Goal: Task Accomplishment & Management: Complete application form

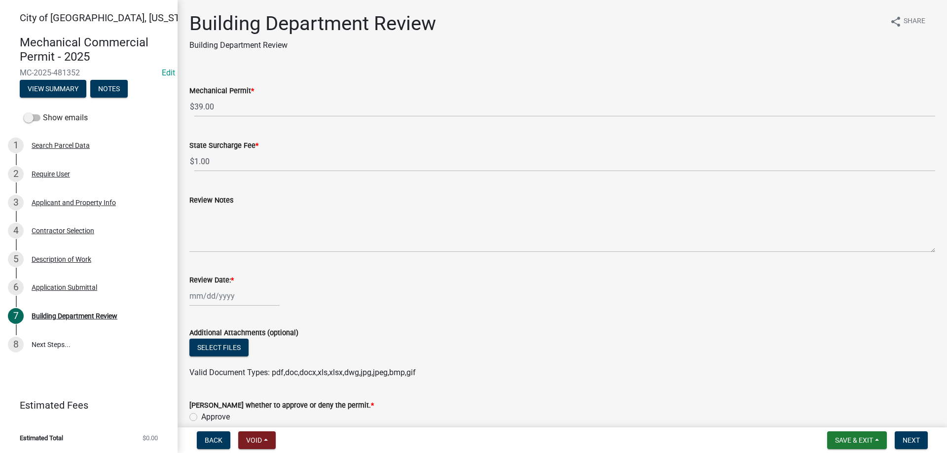
click at [225, 298] on input "Review Date: *" at bounding box center [234, 296] width 90 height 20
select select "9"
select select "2025"
click at [263, 226] on div "19" at bounding box center [262, 228] width 16 height 16
type input "09/19/2025"
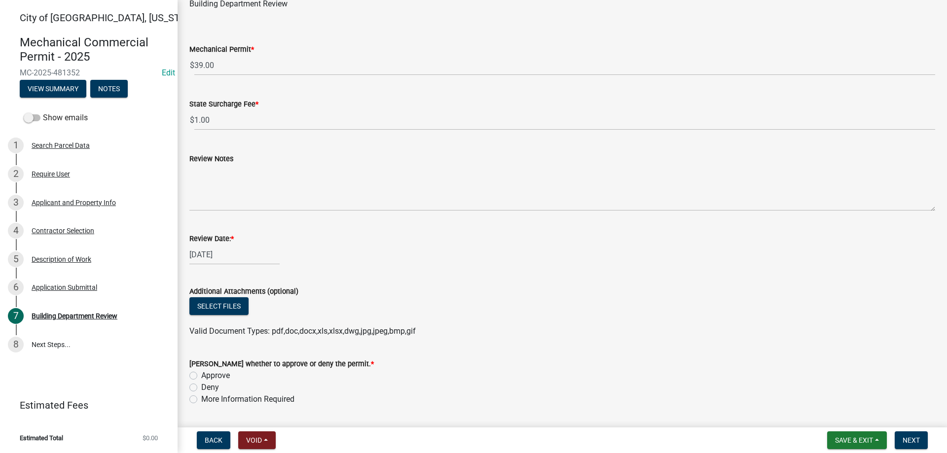
scroll to position [70, 0]
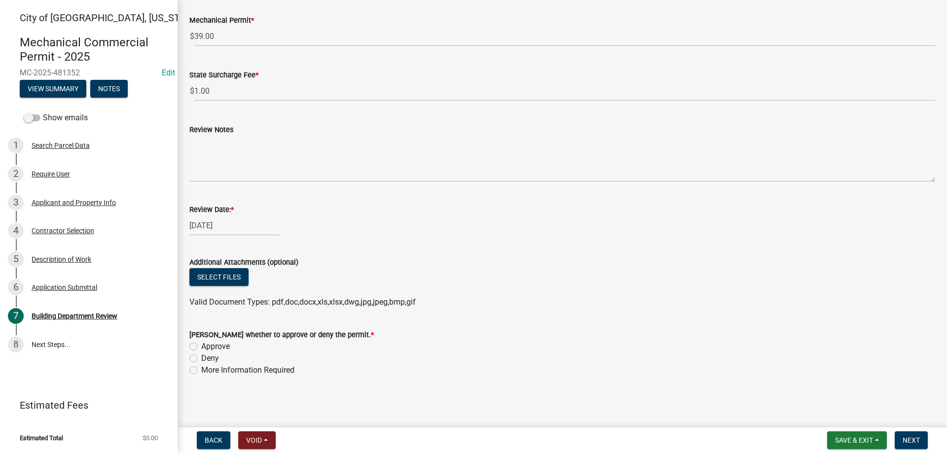
click at [201, 345] on label "Approve" at bounding box center [215, 347] width 29 height 12
click at [201, 345] on input "Approve" at bounding box center [204, 344] width 6 height 6
radio input "true"
click at [914, 439] on span "Next" at bounding box center [910, 440] width 17 height 8
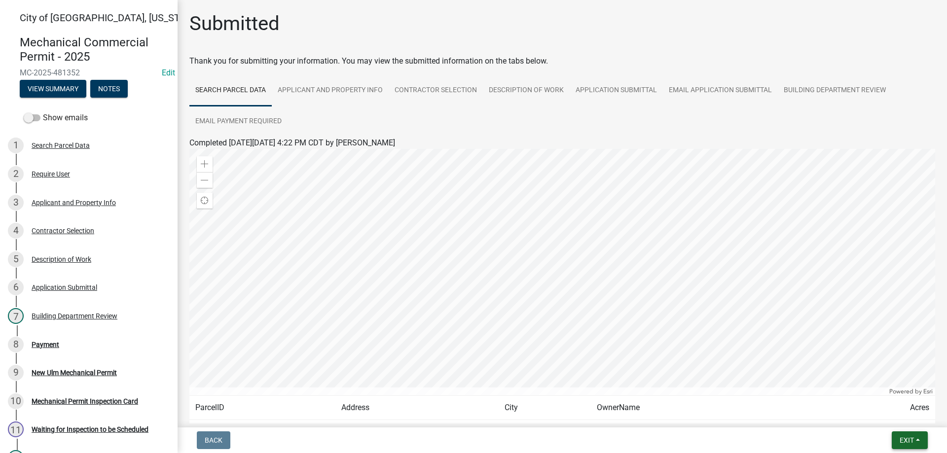
click at [903, 438] on span "Exit" at bounding box center [906, 440] width 14 height 8
click at [873, 411] on button "Save & Exit" at bounding box center [887, 415] width 79 height 24
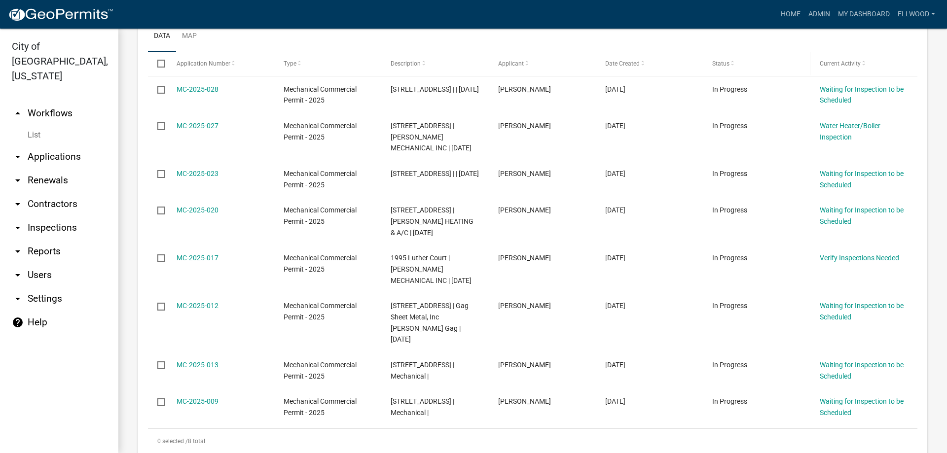
scroll to position [225, 0]
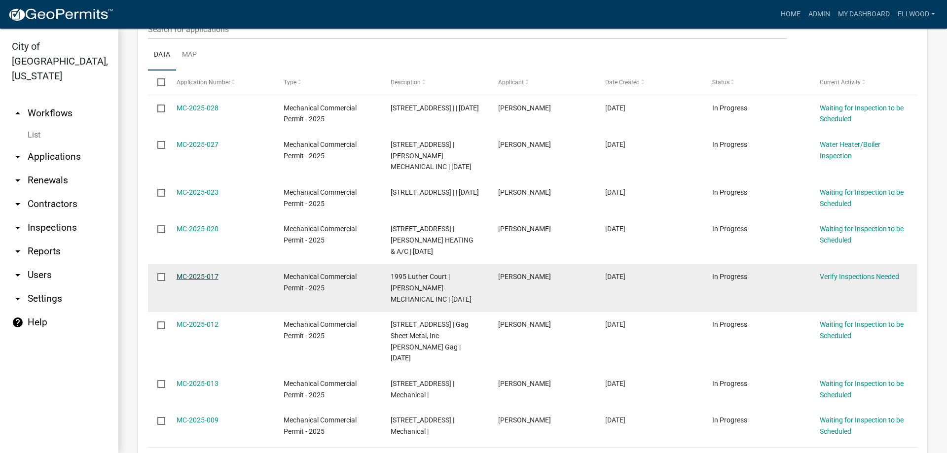
click at [199, 276] on link "MC-2025-017" at bounding box center [197, 277] width 42 height 8
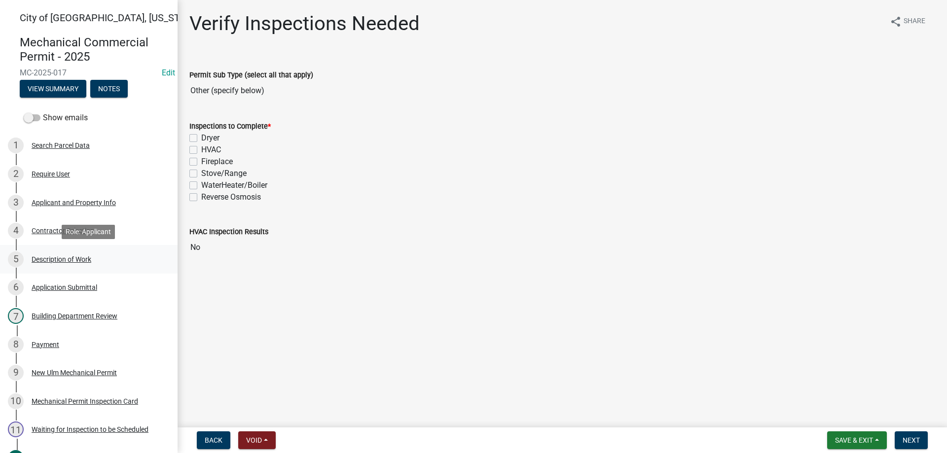
click at [85, 260] on div "Description of Work" at bounding box center [62, 259] width 60 height 7
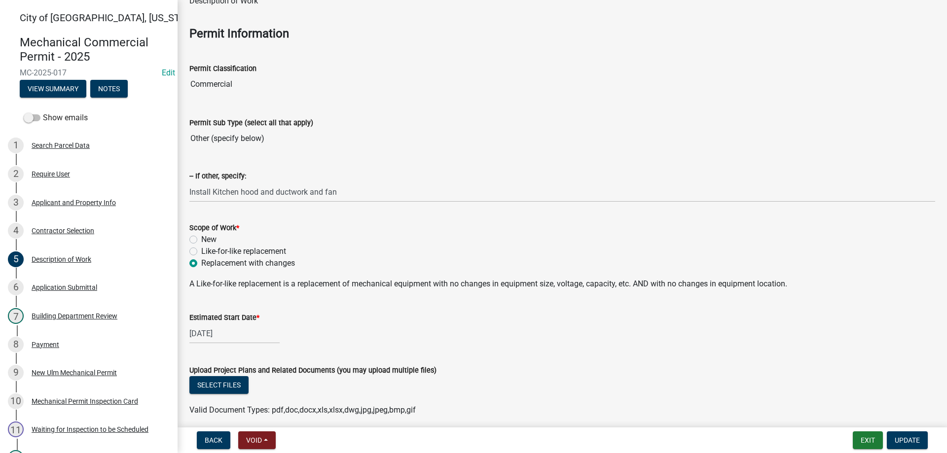
scroll to position [84, 0]
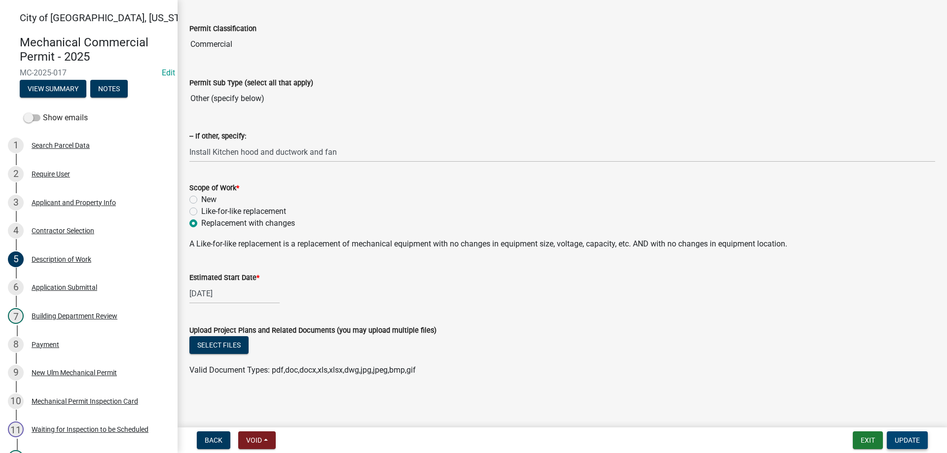
click at [904, 434] on button "Update" at bounding box center [906, 440] width 41 height 18
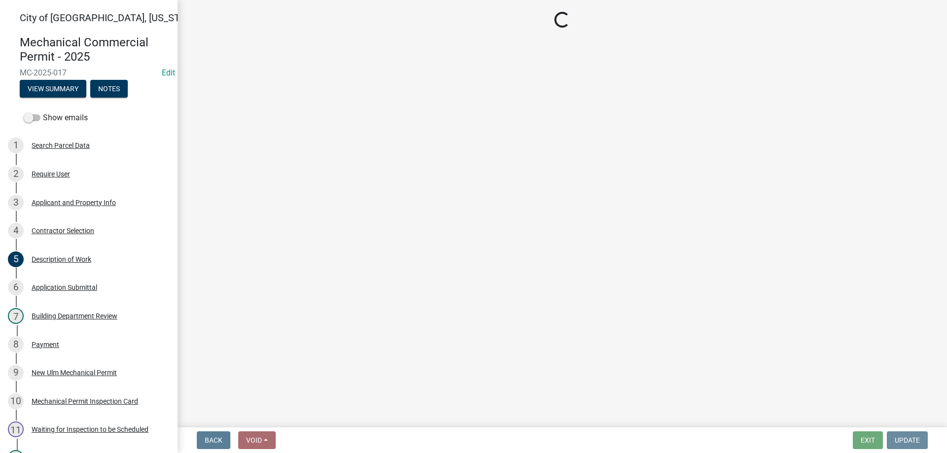
scroll to position [0, 0]
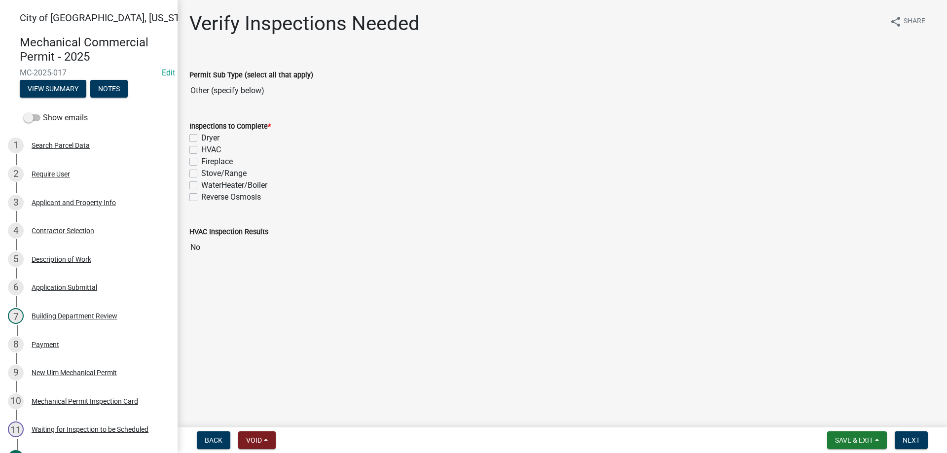
click at [221, 250] on input "No" at bounding box center [561, 248] width 745 height 20
click at [912, 439] on span "Next" at bounding box center [910, 440] width 17 height 8
click at [201, 151] on label "HVAC" at bounding box center [211, 150] width 20 height 12
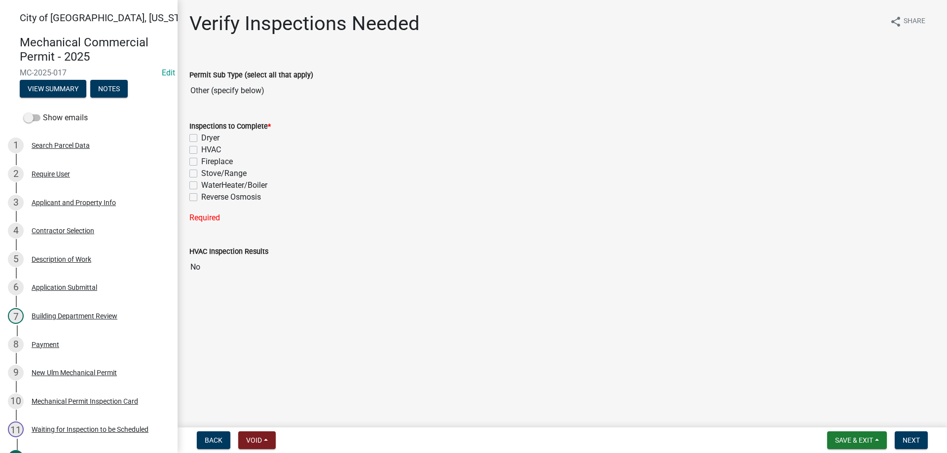
click at [201, 150] on input "HVAC" at bounding box center [204, 147] width 6 height 6
checkbox input "true"
checkbox input "false"
checkbox input "true"
checkbox input "false"
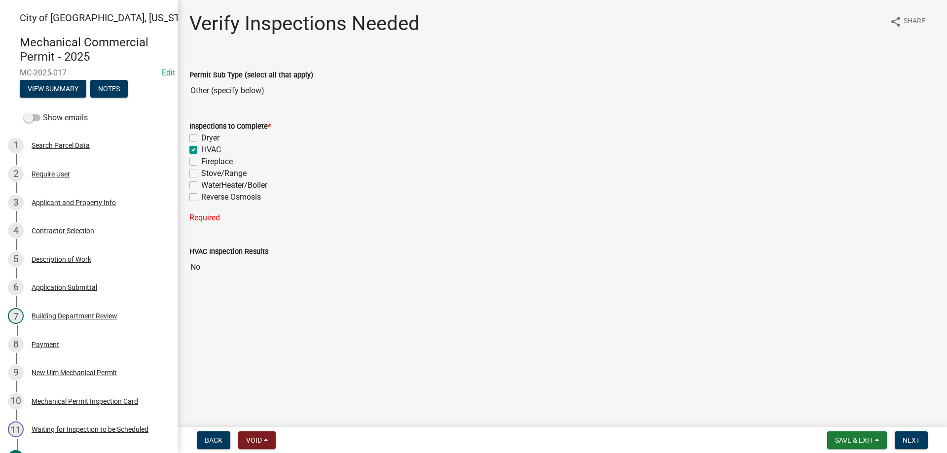
checkbox input "false"
click at [909, 437] on span "Next" at bounding box center [910, 440] width 17 height 8
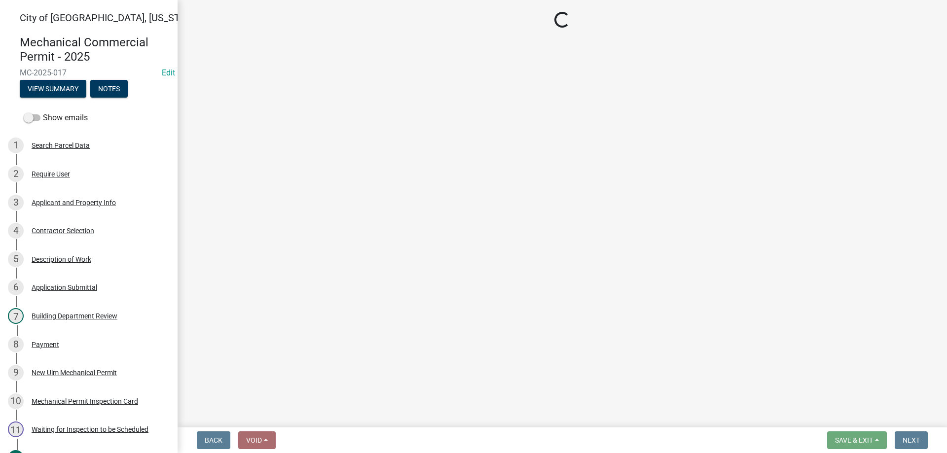
select select "805d55ac-e238-4e04-8f8e-acc067f36c3e"
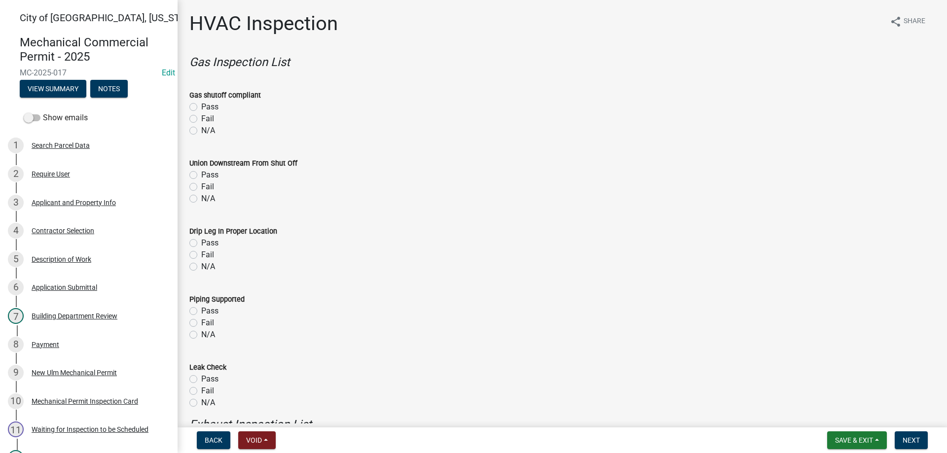
click at [201, 107] on label "Pass" at bounding box center [209, 107] width 17 height 12
click at [201, 107] on input "Pass" at bounding box center [204, 104] width 6 height 6
radio input "true"
click at [201, 174] on label "Pass" at bounding box center [209, 175] width 17 height 12
click at [201, 174] on input "Pass" at bounding box center [204, 172] width 6 height 6
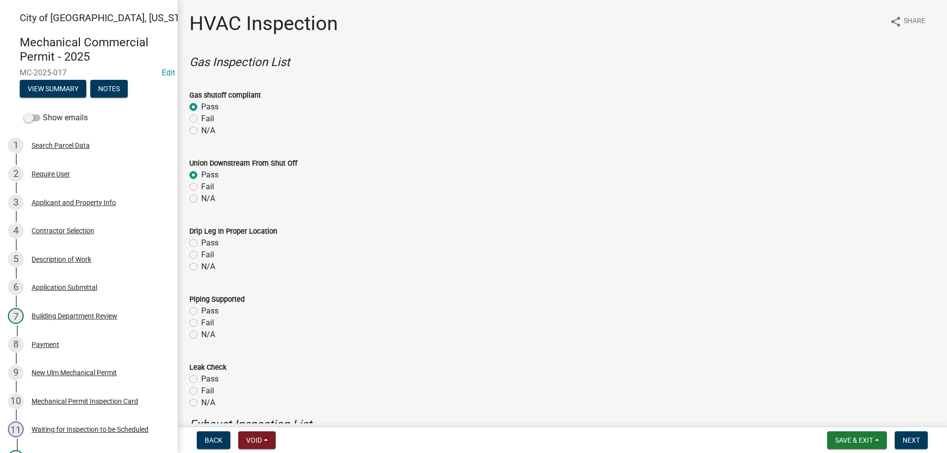
radio input "true"
click at [201, 243] on label "Pass" at bounding box center [209, 243] width 17 height 12
click at [201, 243] on input "Pass" at bounding box center [204, 240] width 6 height 6
radio input "true"
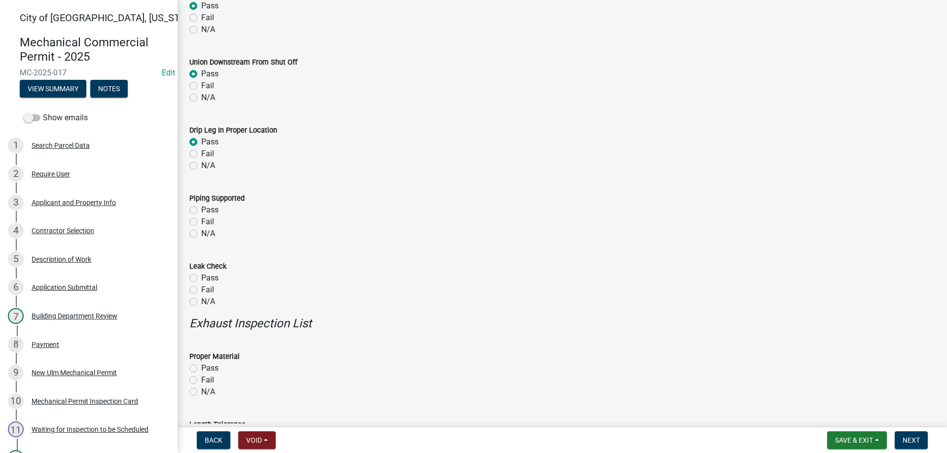
scroll to position [169, 0]
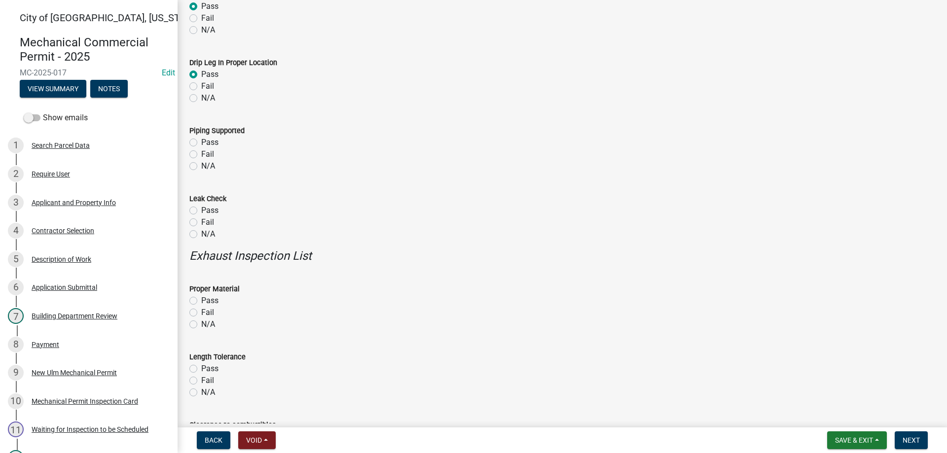
click at [201, 141] on label "Pass" at bounding box center [209, 143] width 17 height 12
click at [201, 141] on input "Pass" at bounding box center [204, 140] width 6 height 6
radio input "true"
click at [201, 213] on label "Pass" at bounding box center [209, 211] width 17 height 12
click at [201, 211] on input "Pass" at bounding box center [204, 208] width 6 height 6
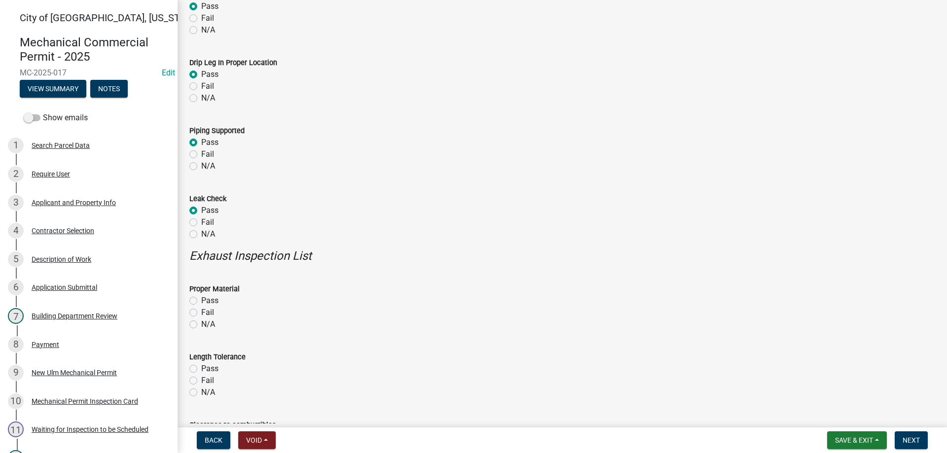
radio input "true"
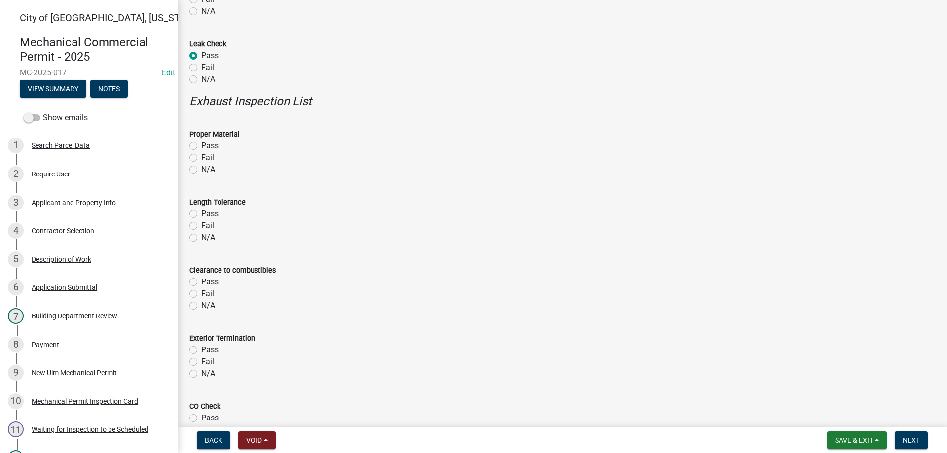
scroll to position [337, 0]
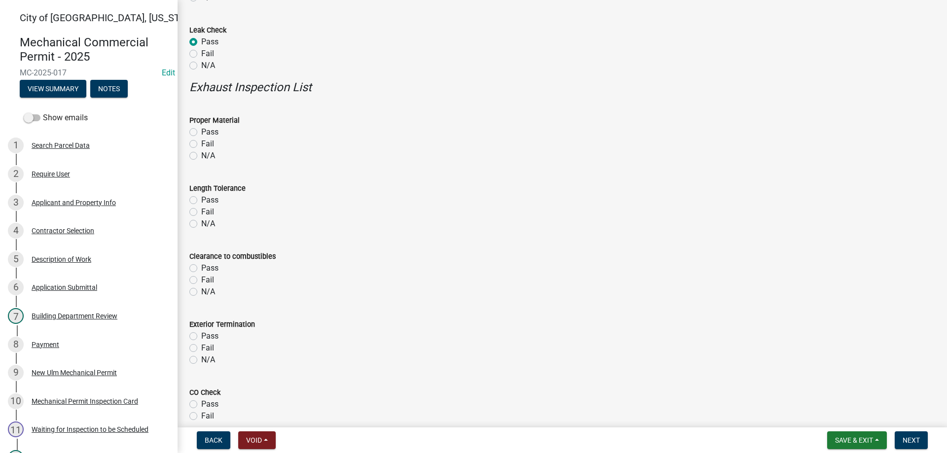
click at [201, 133] on label "Pass" at bounding box center [209, 132] width 17 height 12
click at [201, 133] on input "Pass" at bounding box center [204, 129] width 6 height 6
radio input "true"
click at [201, 200] on label "Pass" at bounding box center [209, 200] width 17 height 12
click at [201, 200] on input "Pass" at bounding box center [204, 197] width 6 height 6
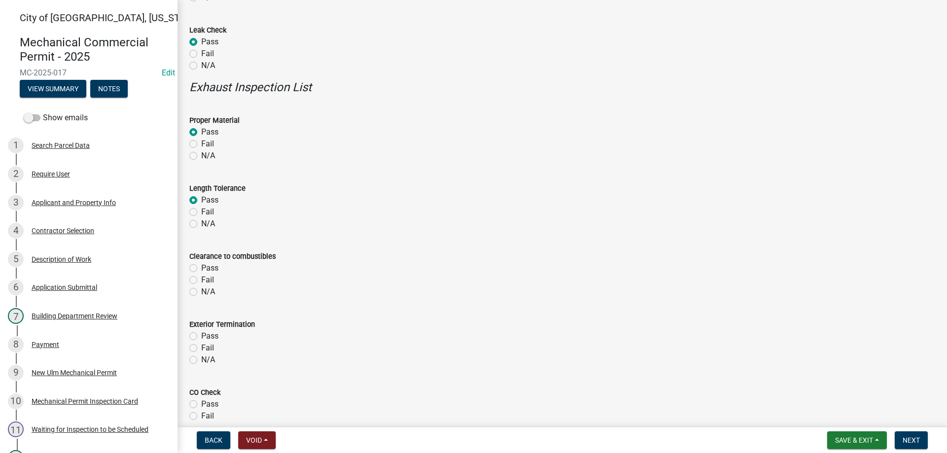
radio input "true"
click at [201, 272] on label "Pass" at bounding box center [209, 268] width 17 height 12
click at [201, 269] on input "Pass" at bounding box center [204, 265] width 6 height 6
radio input "true"
drag, startPoint x: 192, startPoint y: 336, endPoint x: 208, endPoint y: 320, distance: 22.7
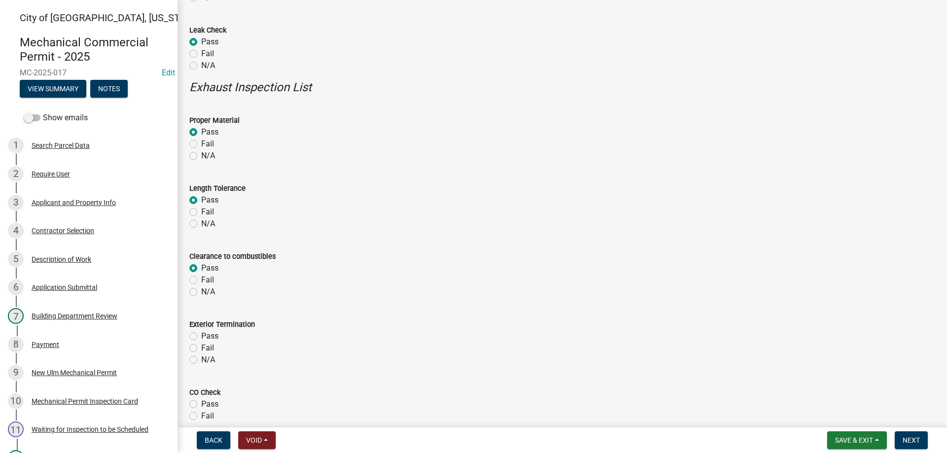
click at [201, 336] on label "Pass" at bounding box center [209, 336] width 17 height 12
click at [201, 336] on input "Pass" at bounding box center [204, 333] width 6 height 6
radio input "true"
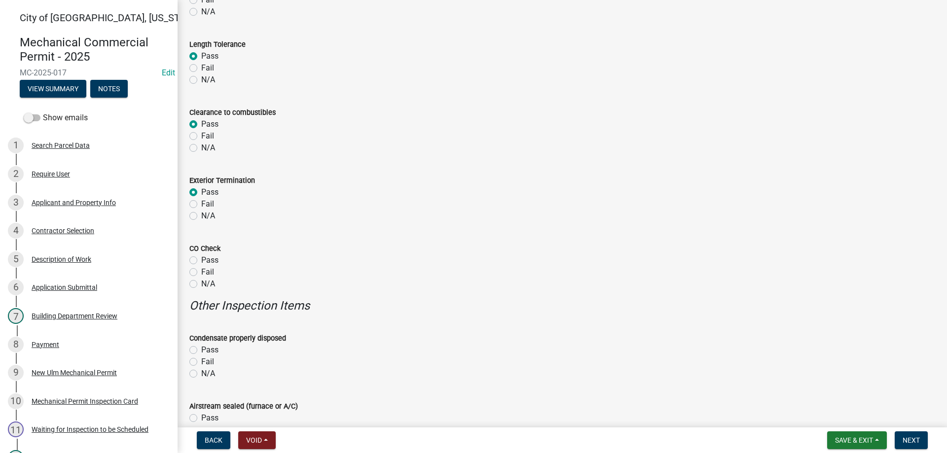
scroll to position [506, 0]
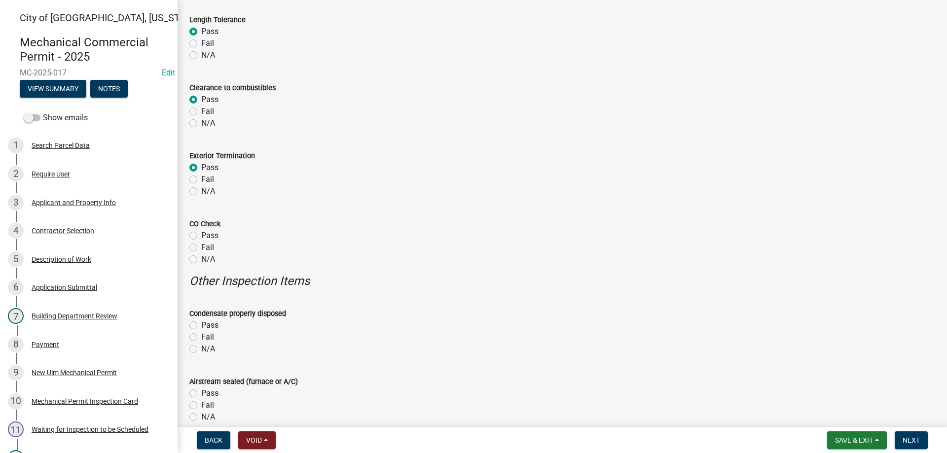
click at [201, 260] on label "N/A" at bounding box center [208, 259] width 14 height 12
click at [201, 260] on input "N/A" at bounding box center [204, 256] width 6 height 6
radio input "true"
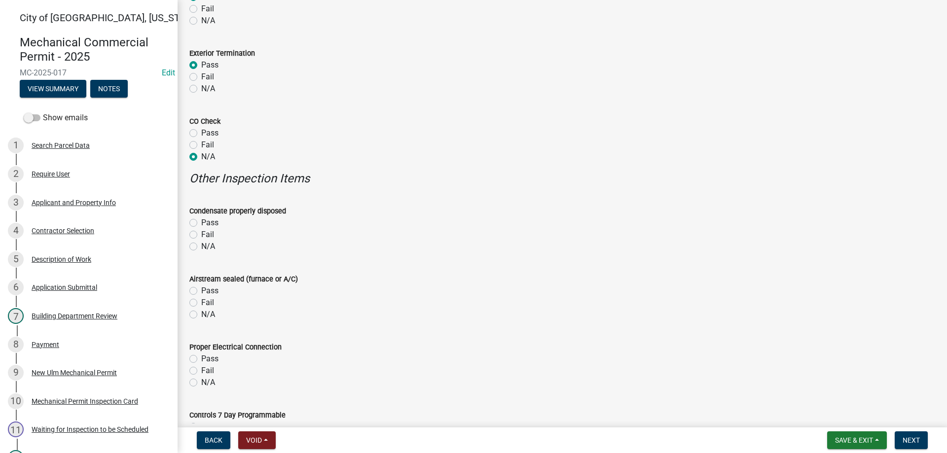
scroll to position [618, 0]
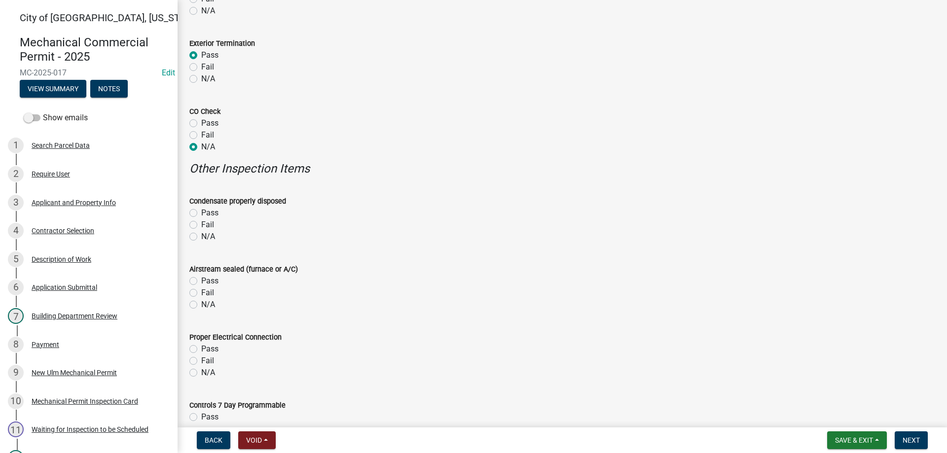
click at [201, 236] on label "N/A" at bounding box center [208, 237] width 14 height 12
click at [201, 236] on input "N/A" at bounding box center [204, 234] width 6 height 6
radio input "true"
click at [201, 279] on label "Pass" at bounding box center [209, 281] width 17 height 12
click at [201, 279] on input "Pass" at bounding box center [204, 278] width 6 height 6
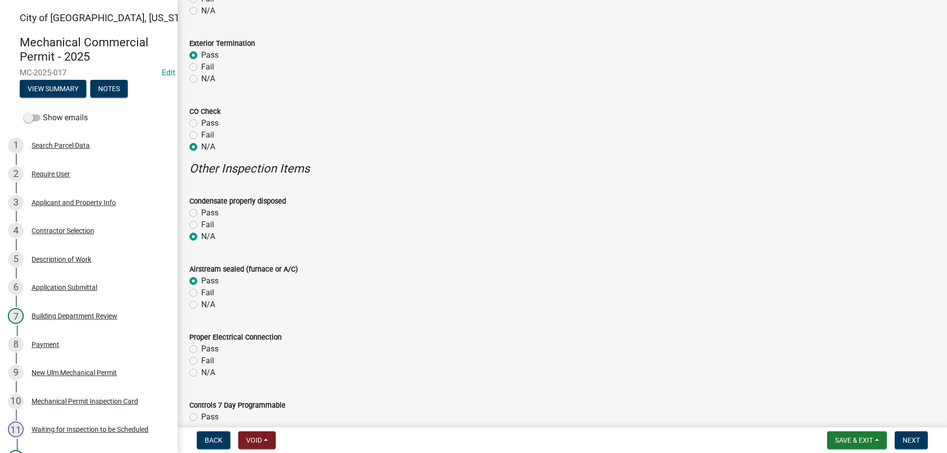
radio input "true"
click at [201, 351] on label "Pass" at bounding box center [209, 349] width 17 height 12
click at [201, 350] on input "Pass" at bounding box center [204, 346] width 6 height 6
radio input "true"
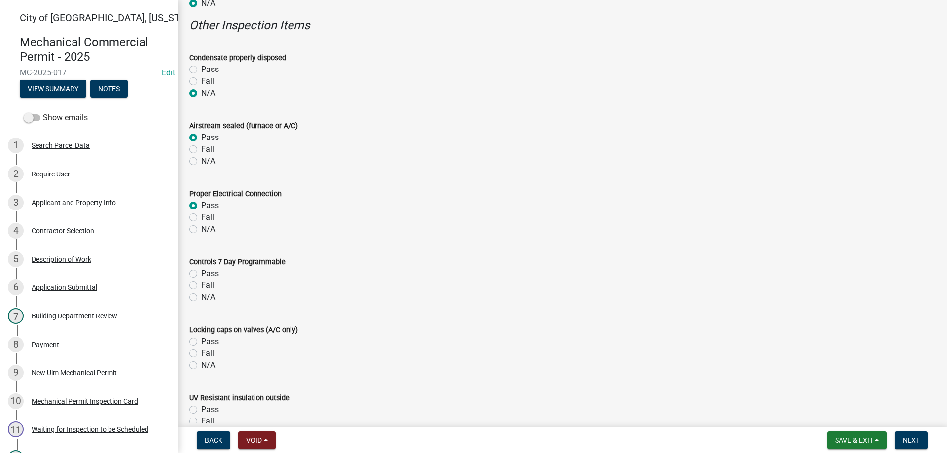
scroll to position [787, 0]
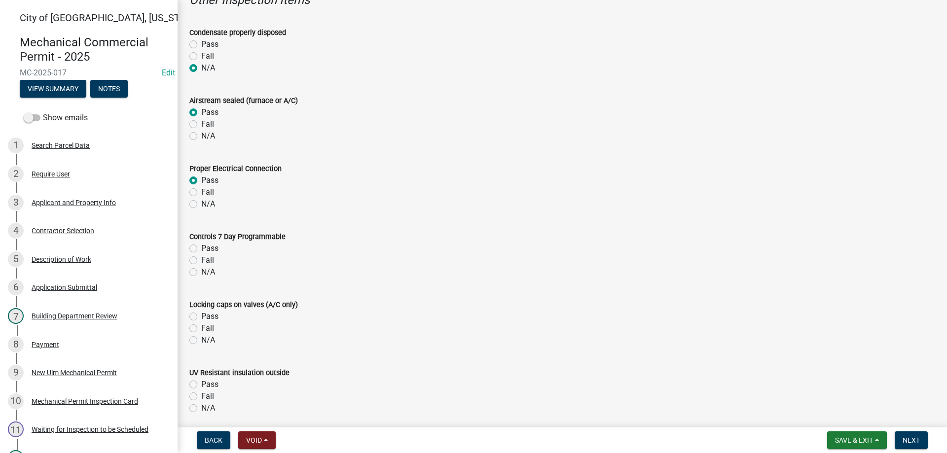
click at [201, 272] on label "N/A" at bounding box center [208, 272] width 14 height 12
click at [201, 272] on input "N/A" at bounding box center [204, 269] width 6 height 6
radio input "true"
click at [201, 341] on label "N/A" at bounding box center [208, 340] width 14 height 12
click at [201, 341] on input "N/A" at bounding box center [204, 337] width 6 height 6
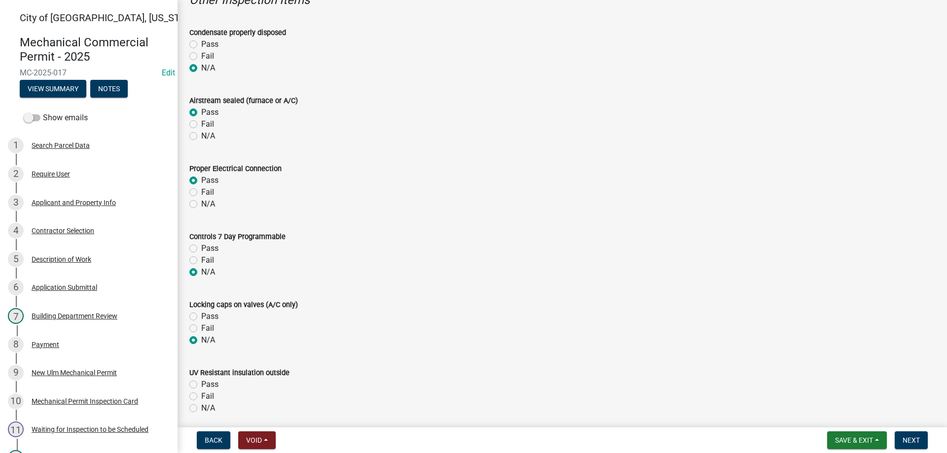
radio input "true"
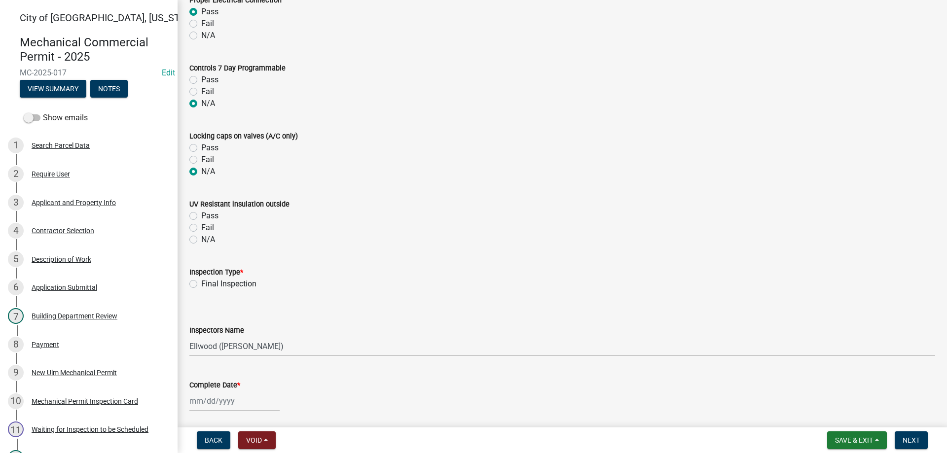
click at [201, 239] on label "N/A" at bounding box center [208, 240] width 14 height 12
click at [201, 239] on input "N/A" at bounding box center [204, 237] width 6 height 6
radio input "true"
click at [201, 285] on label "Final Inspection" at bounding box center [228, 284] width 55 height 12
click at [201, 284] on input "Final Inspection" at bounding box center [204, 281] width 6 height 6
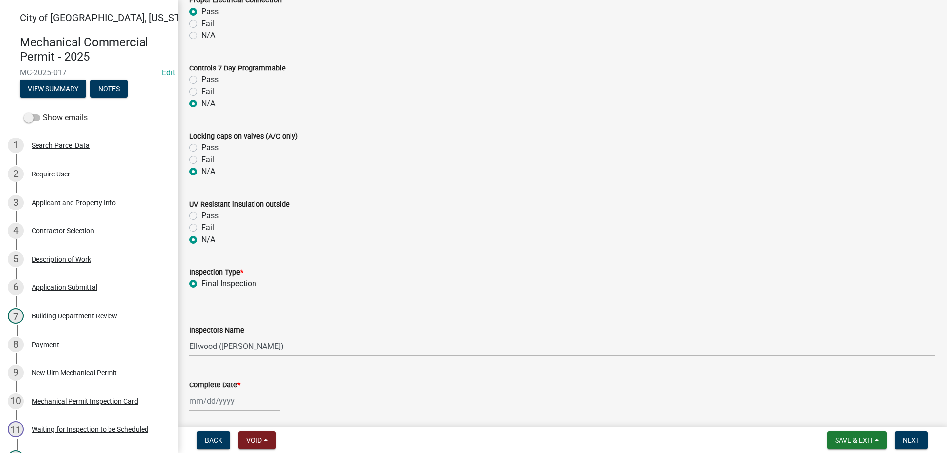
radio input "true"
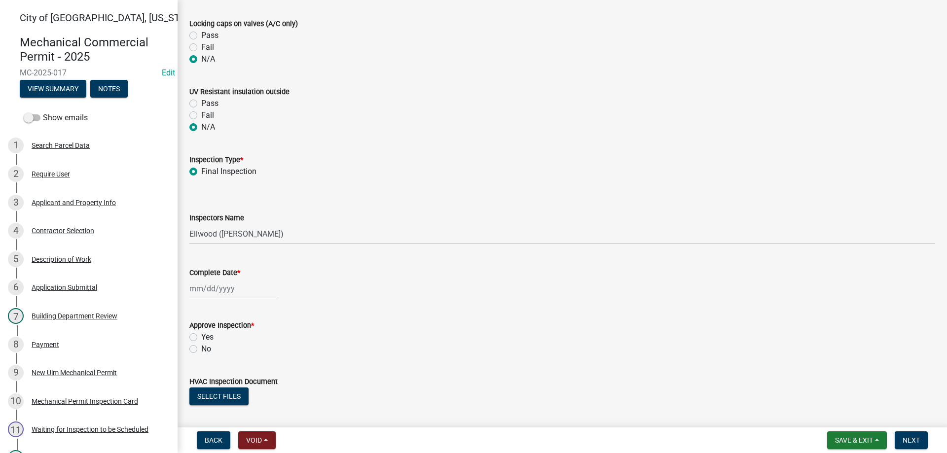
select select "9"
select select "2025"
click at [225, 288] on input "Complete Date *" at bounding box center [234, 289] width 90 height 20
click at [202, 157] on span "Previous month" at bounding box center [199, 156] width 7 height 7
select select "8"
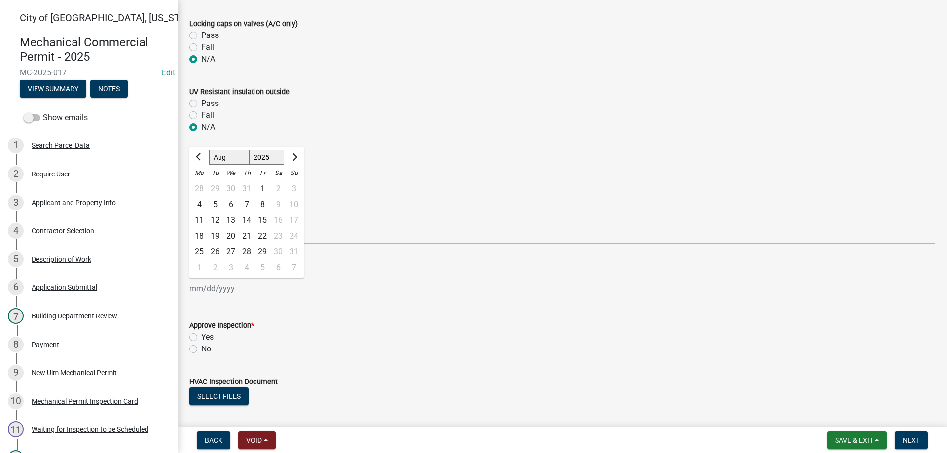
click at [248, 220] on div "14" at bounding box center [247, 220] width 16 height 16
type input "08/14/2025"
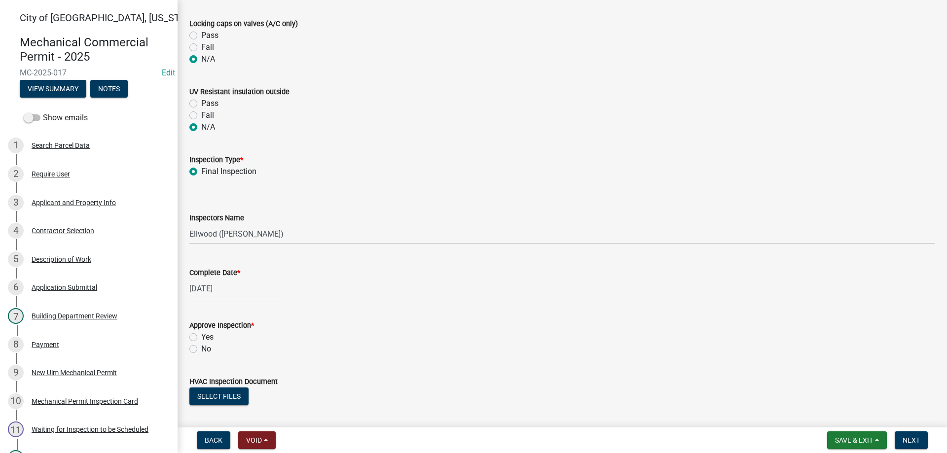
click at [201, 337] on label "Yes" at bounding box center [207, 337] width 12 height 12
click at [201, 337] on input "Yes" at bounding box center [204, 334] width 6 height 6
radio input "true"
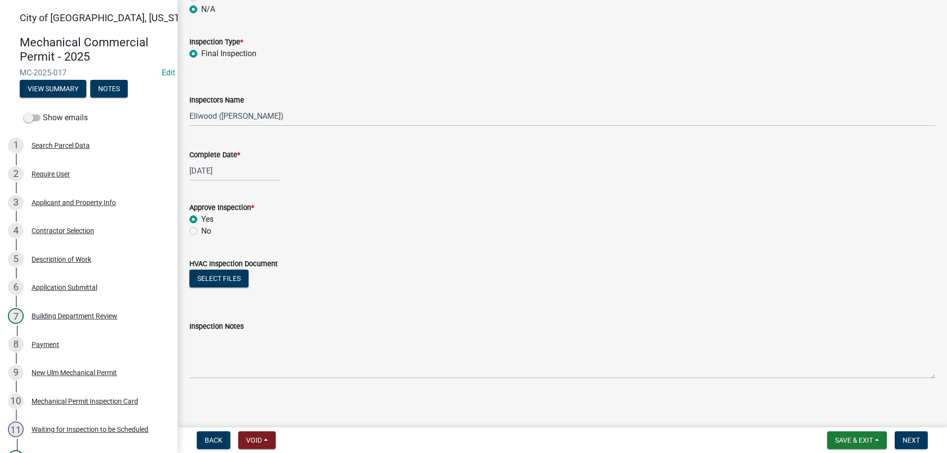
scroll to position [1187, 0]
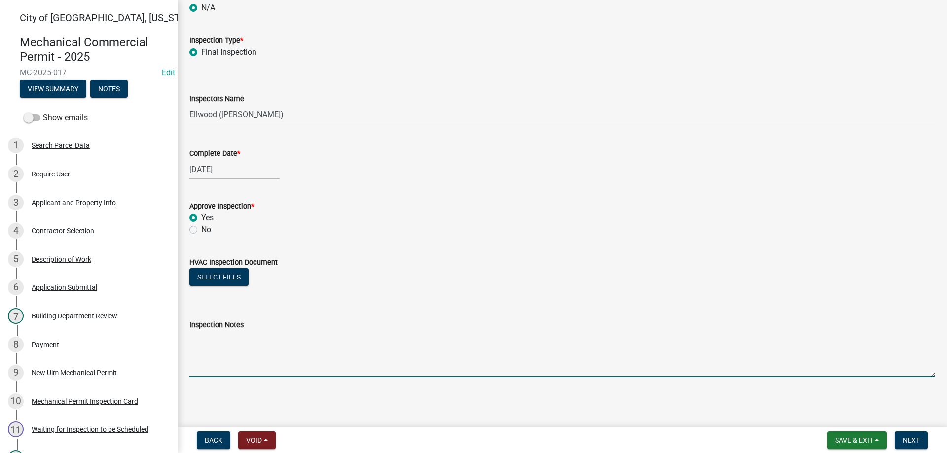
click at [225, 359] on textarea "Inspection Notes" at bounding box center [561, 354] width 745 height 46
type textarea "Kitchen exhaust replacement of hoods"
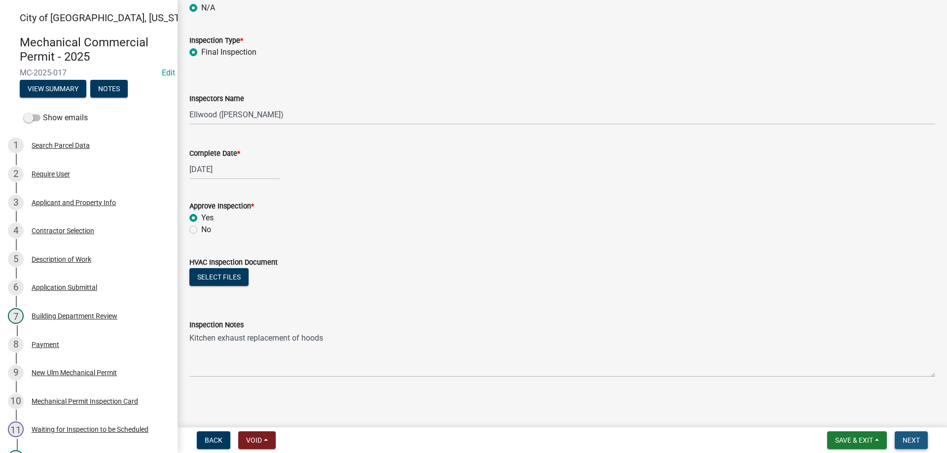
click at [918, 444] on span "Next" at bounding box center [910, 440] width 17 height 8
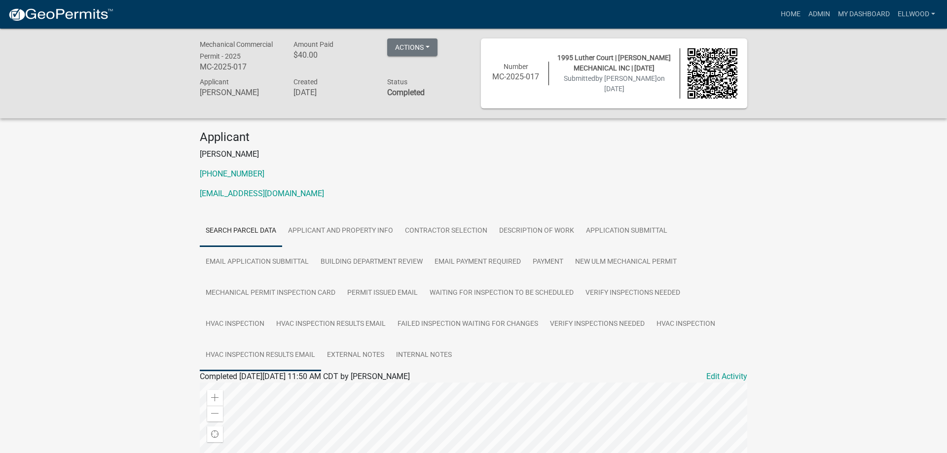
click at [291, 353] on link "HVAC Inspection Results Email" at bounding box center [260, 356] width 121 height 32
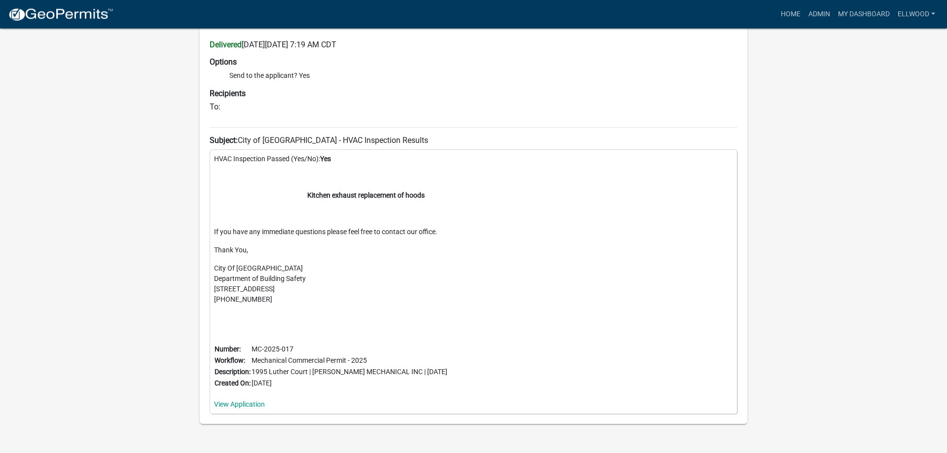
scroll to position [402, 0]
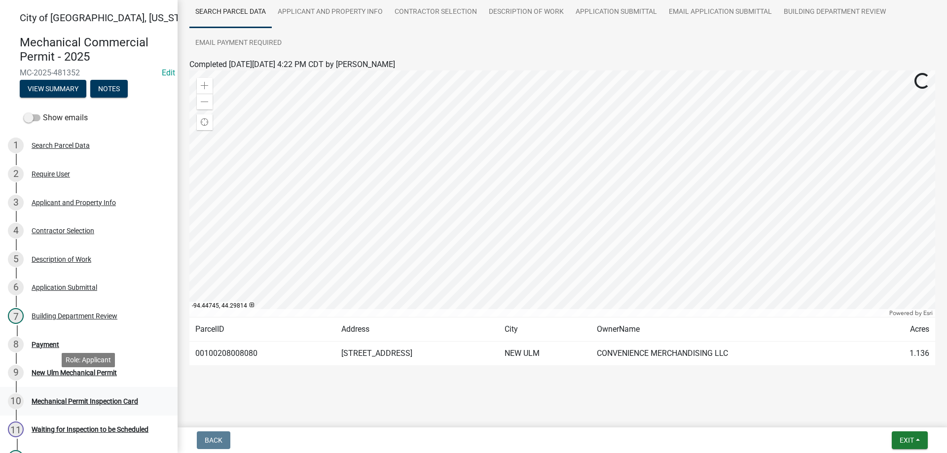
scroll to position [151, 0]
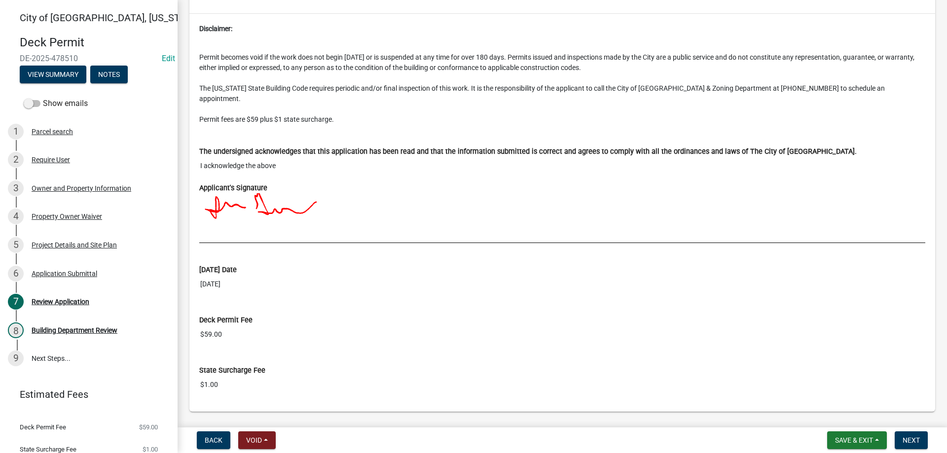
scroll to position [2754, 0]
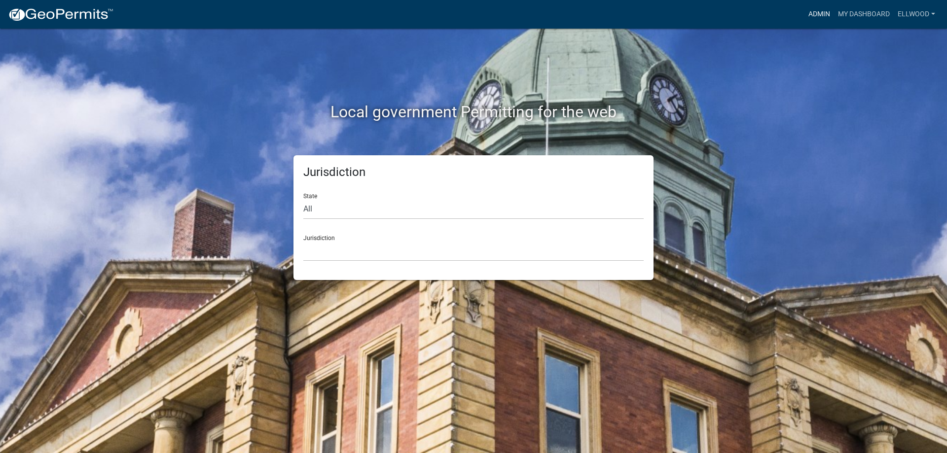
click at [814, 10] on link "Admin" at bounding box center [819, 14] width 30 height 19
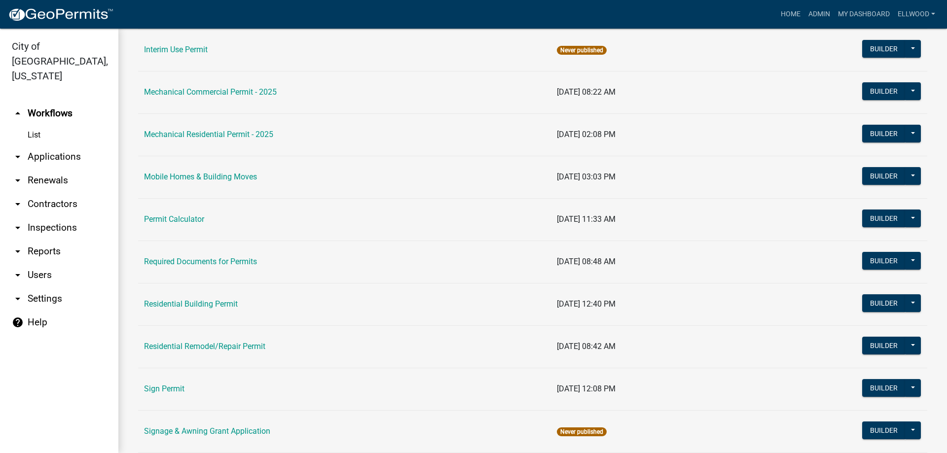
scroll to position [506, 0]
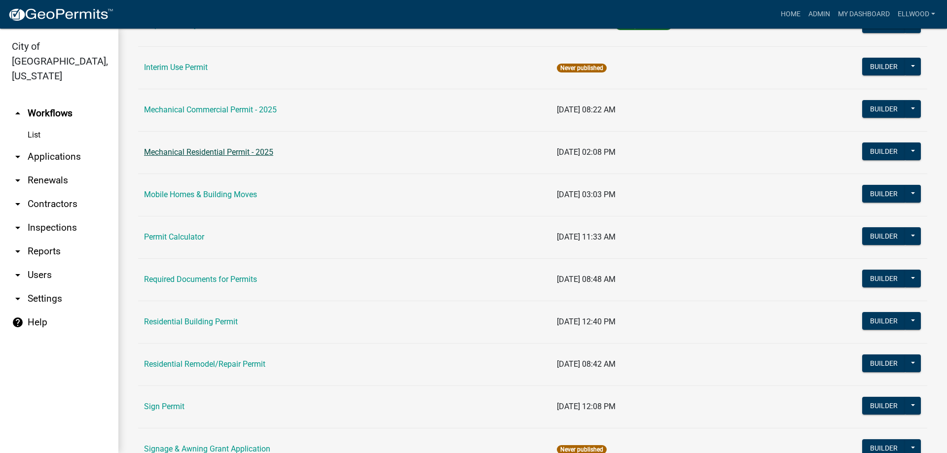
click at [234, 153] on link "Mechanical Residential Permit - 2025" at bounding box center [208, 151] width 129 height 9
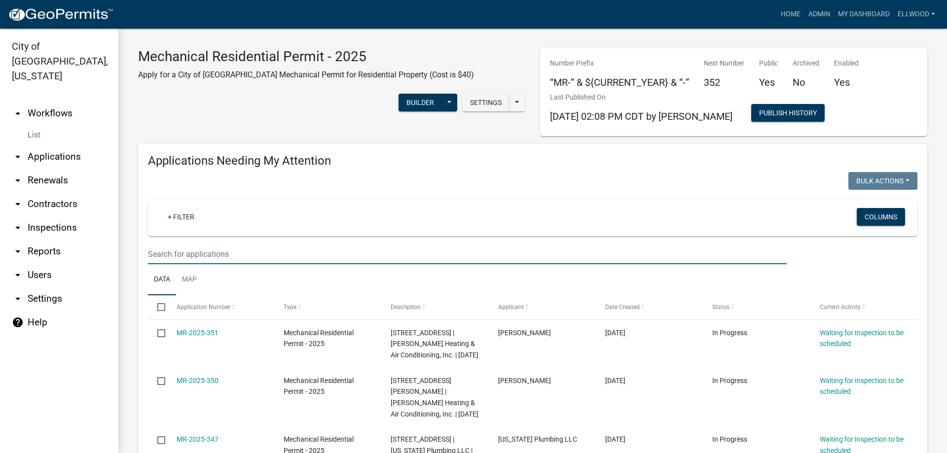
click at [182, 248] on input "text" at bounding box center [467, 254] width 638 height 20
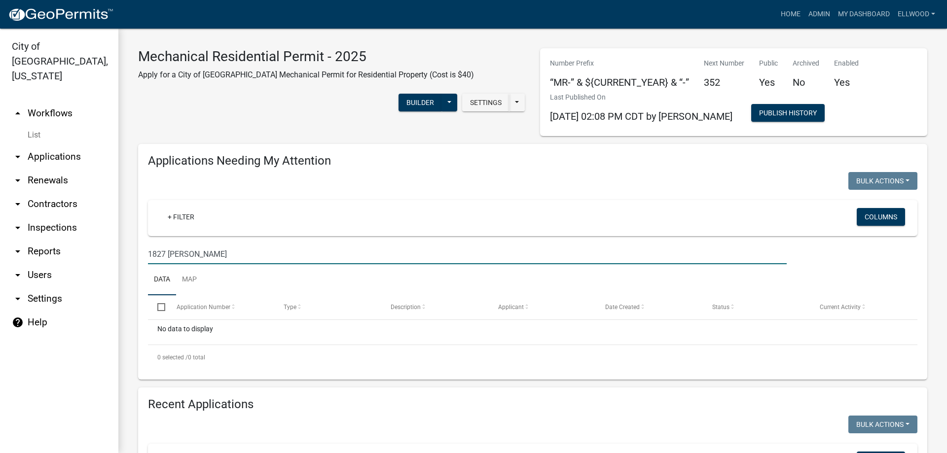
type input "1827 Turner"
